Goal: Information Seeking & Learning: Learn about a topic

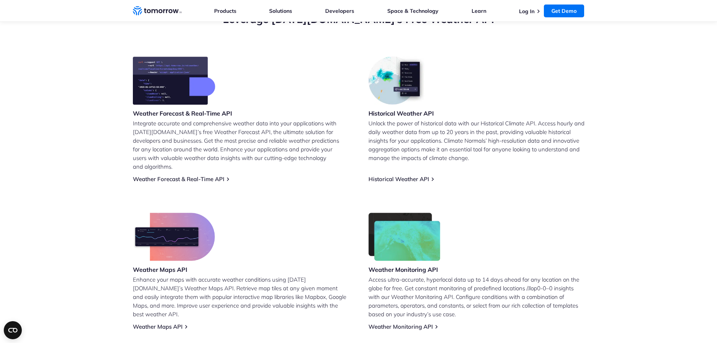
scroll to position [348, 0]
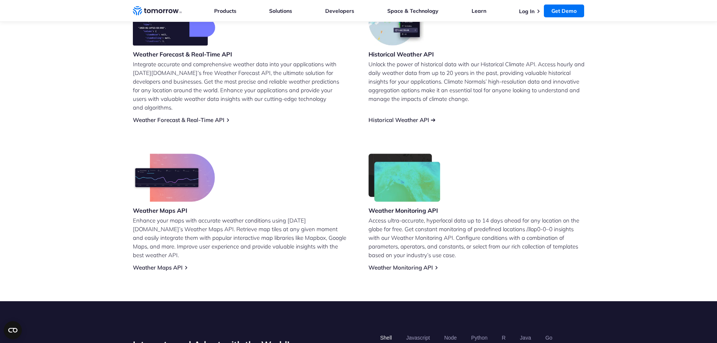
click at [384, 116] on link "Historical Weather API" at bounding box center [398, 119] width 61 height 7
click at [377, 264] on link "Weather Monitoring API" at bounding box center [400, 267] width 64 height 7
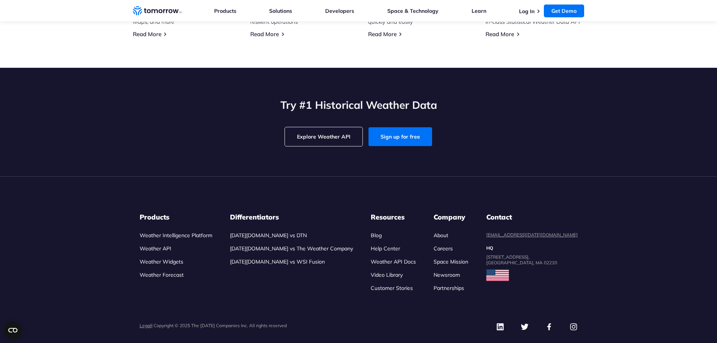
scroll to position [2389, 0]
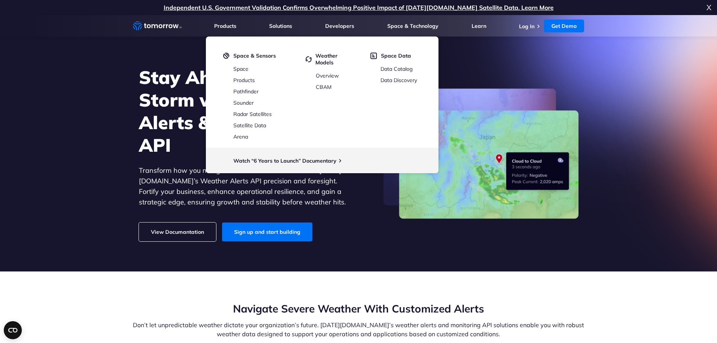
click at [61, 88] on section "Stay Ahead  of the Storm with Weather Alerts & Monitoring API Transform how you…" at bounding box center [358, 143] width 717 height 256
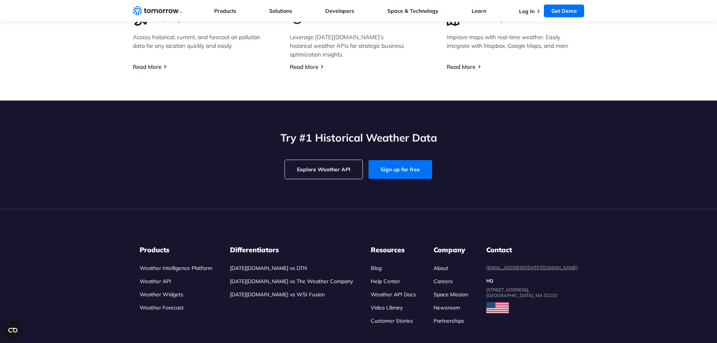
scroll to position [2020, 0]
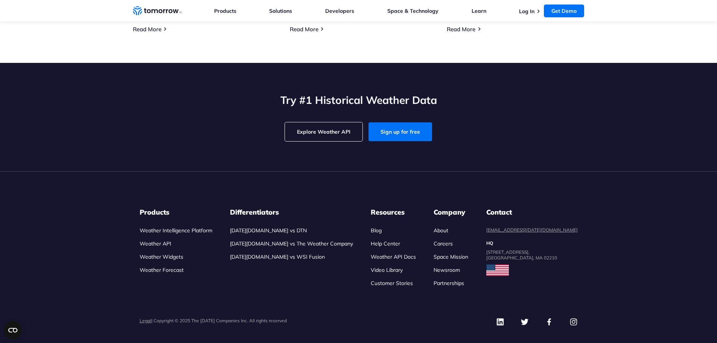
click at [154, 240] on link "Weather API" at bounding box center [156, 243] width 32 height 7
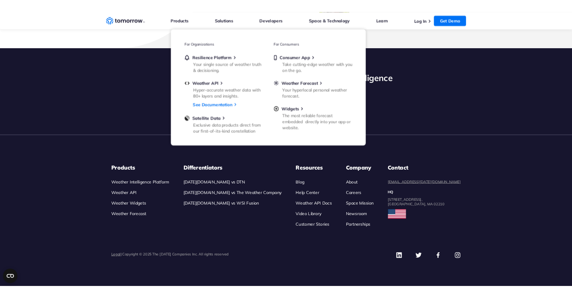
scroll to position [3520, 0]
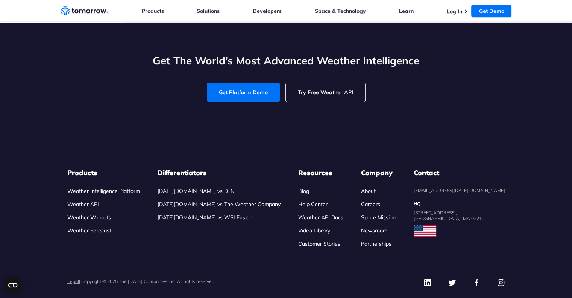
click at [90, 102] on div "Get The World’s Most Advanced Weather Intelligence Get Platform Demo Try Free W…" at bounding box center [286, 77] width 451 height 48
